Goal: Information Seeking & Learning: Learn about a topic

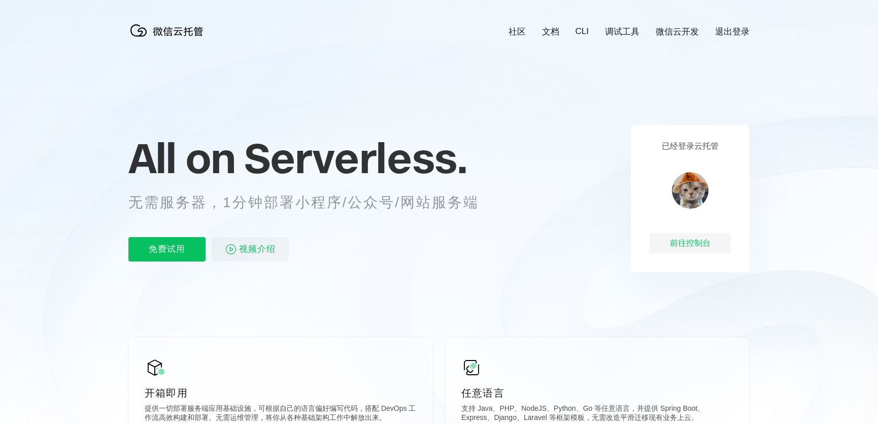
scroll to position [0, 1805]
click at [694, 242] on div "前往控制台" at bounding box center [690, 243] width 81 height 20
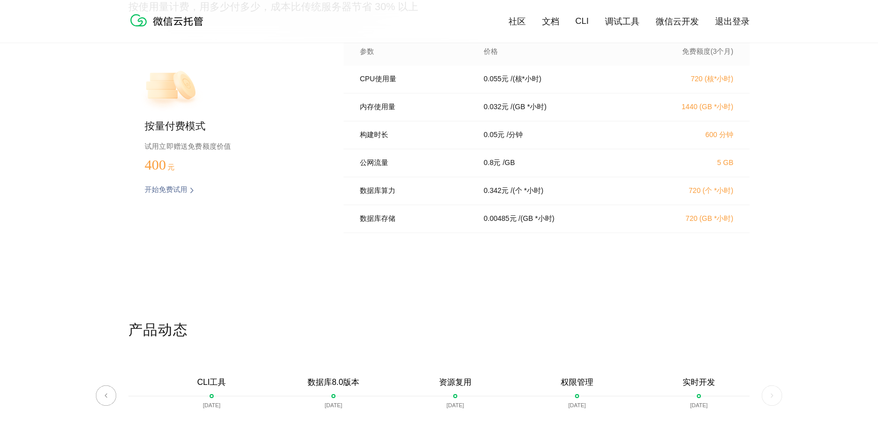
scroll to position [2076, 0]
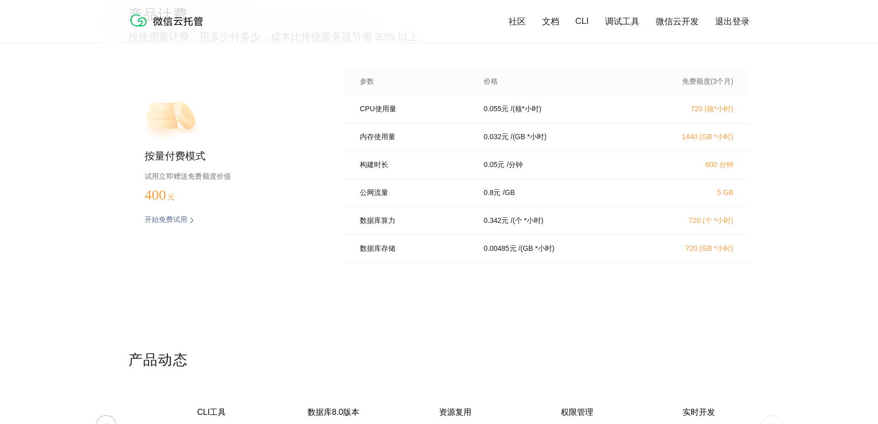
click at [185, 173] on p "试用立即赠送免费额度价值" at bounding box center [228, 176] width 167 height 13
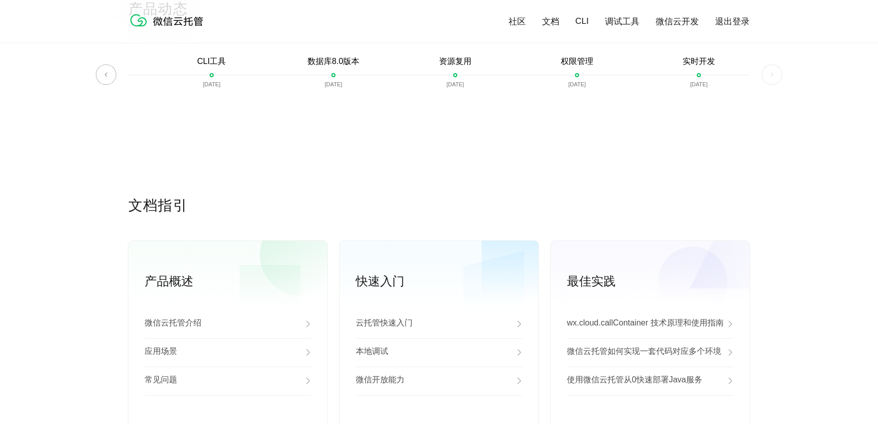
scroll to position [2420, 0]
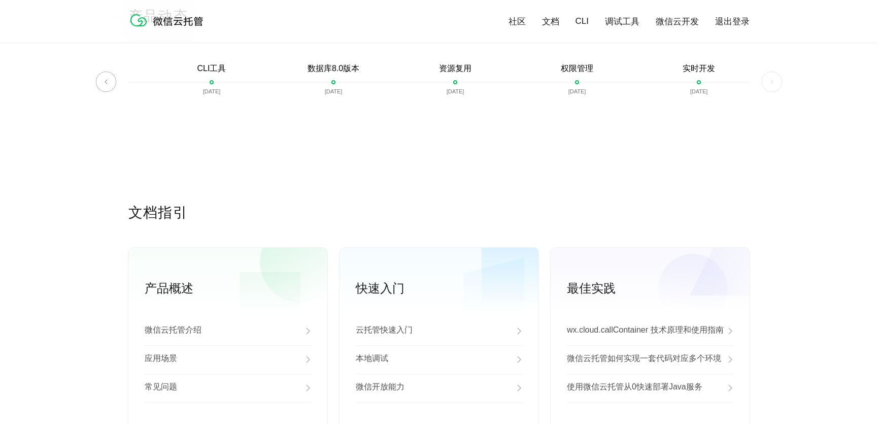
click at [766, 84] on img at bounding box center [772, 82] width 20 height 20
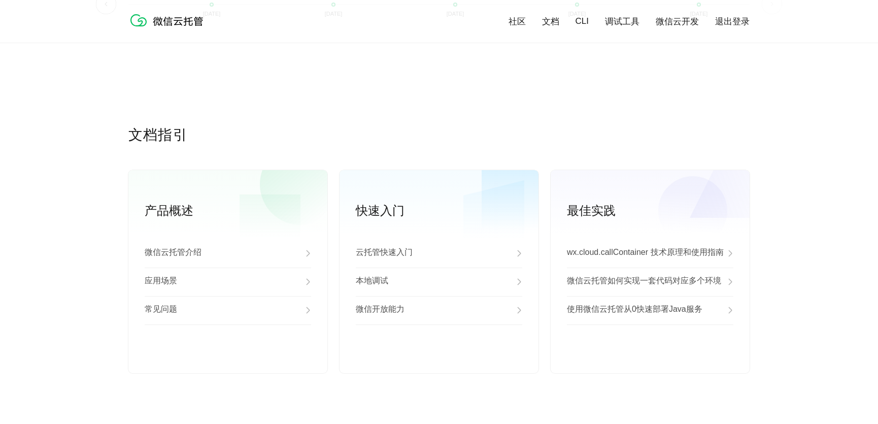
scroll to position [2559, 0]
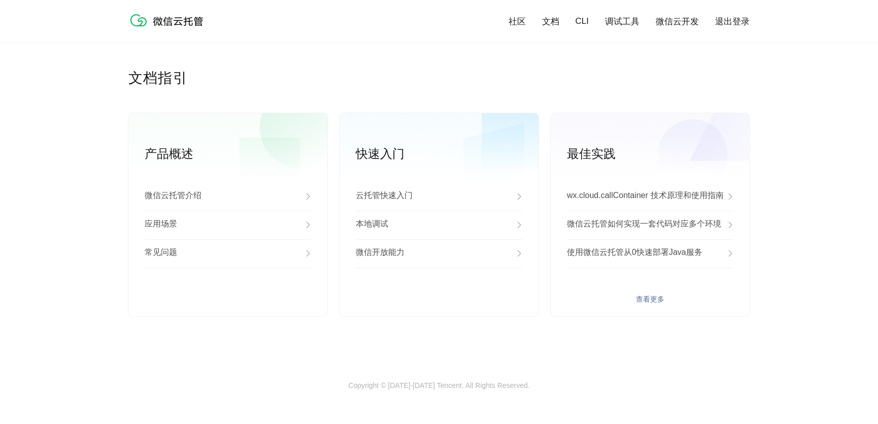
click at [604, 302] on link "查看更多" at bounding box center [650, 299] width 167 height 9
